Goal: Find specific page/section: Find specific page/section

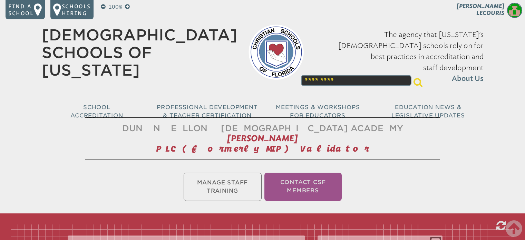
scroll to position [449, 0]
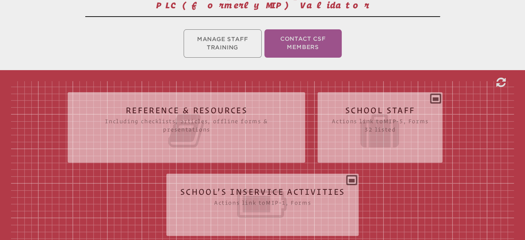
scroll to position [173, 0]
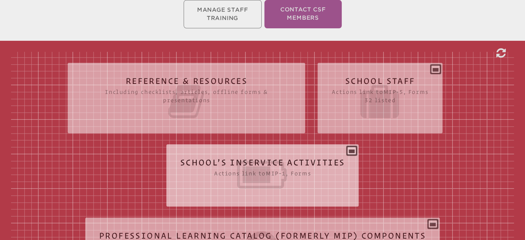
click at [346, 162] on div "School’s Inservice Activities Actions link to mip-1 , Forms Status Year # Title…" at bounding box center [262, 173] width 193 height 46
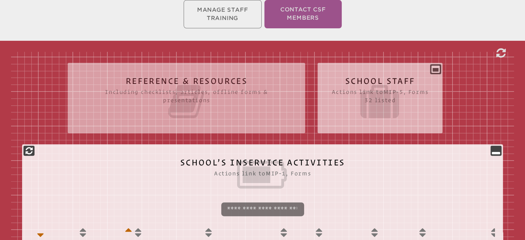
click at [363, 94] on icon at bounding box center [379, 101] width 97 height 39
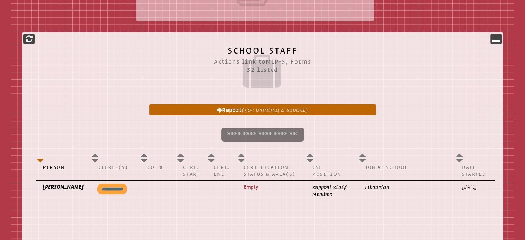
scroll to position [345, 0]
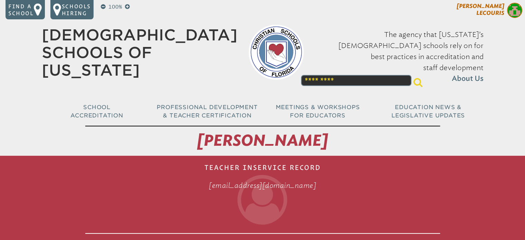
click at [483, 11] on span "[PERSON_NAME]" at bounding box center [481, 9] width 48 height 13
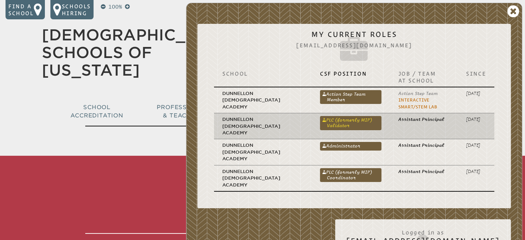
click at [359, 123] on link "PLC (formerly MIP) Validator" at bounding box center [351, 123] width 62 height 14
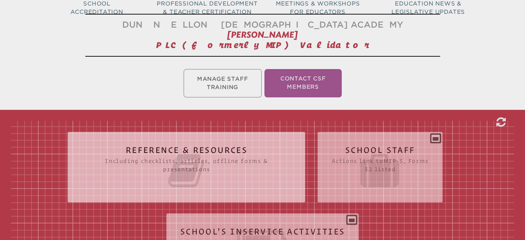
scroll to position [207, 0]
